Goal: Navigation & Orientation: Understand site structure

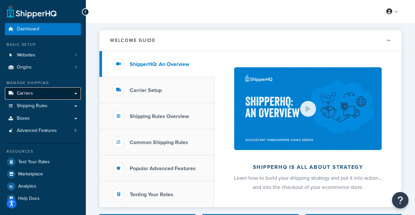
click at [41, 91] on link "Carriers" at bounding box center [43, 93] width 76 height 12
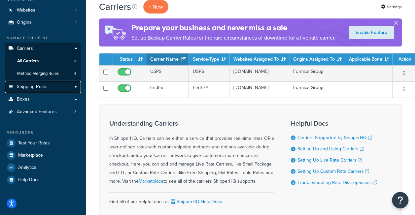
click at [38, 86] on span "Shipping Rules" at bounding box center [32, 87] width 31 height 6
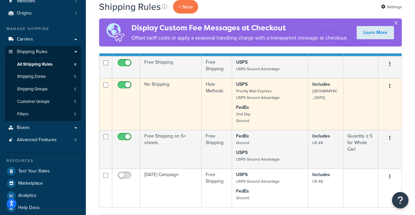
scroll to position [76, 0]
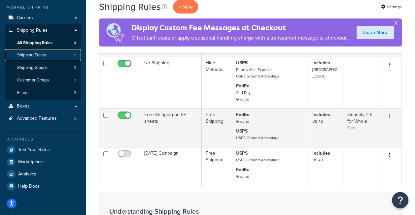
click at [43, 57] on span "Shipping Zones" at bounding box center [31, 55] width 29 height 6
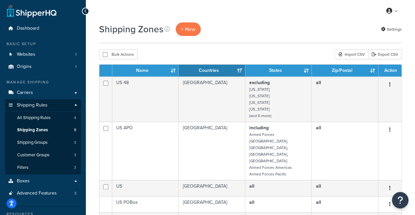
scroll to position [76, 0]
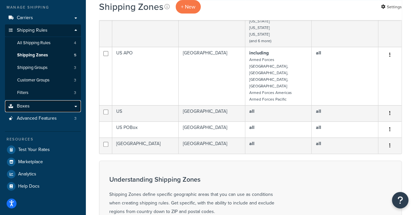
click at [44, 108] on link "Boxes" at bounding box center [43, 106] width 76 height 12
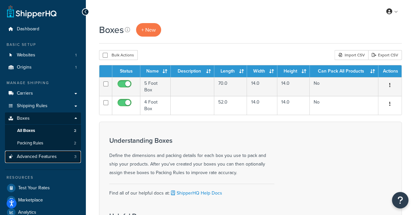
click at [36, 154] on span "Advanced Features" at bounding box center [37, 157] width 40 height 6
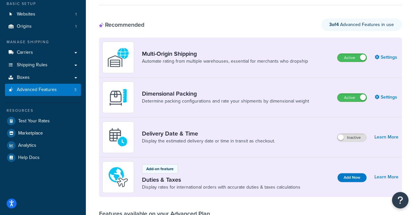
scroll to position [42, 0]
